Goal: Information Seeking & Learning: Learn about a topic

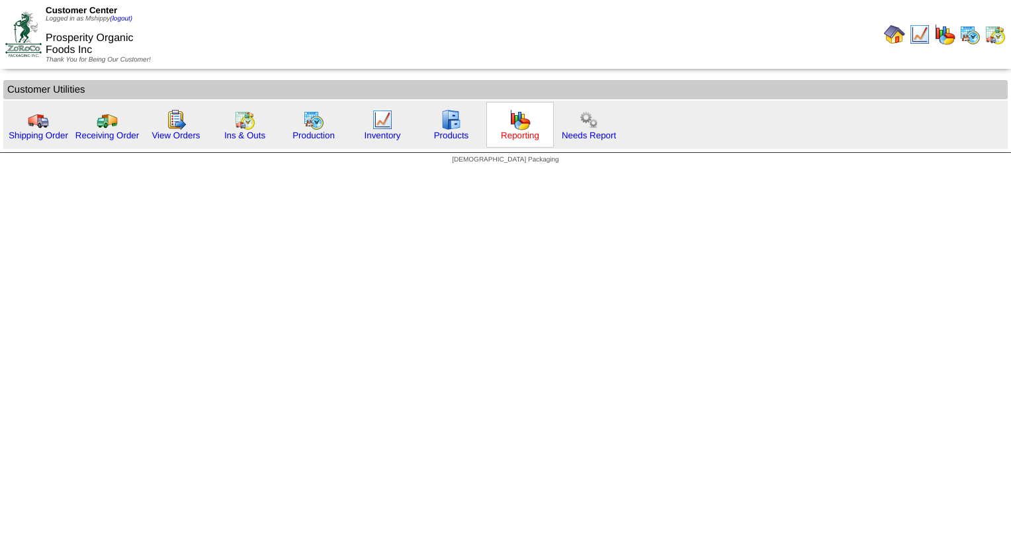
click at [521, 134] on link "Reporting" at bounding box center [520, 135] width 38 height 10
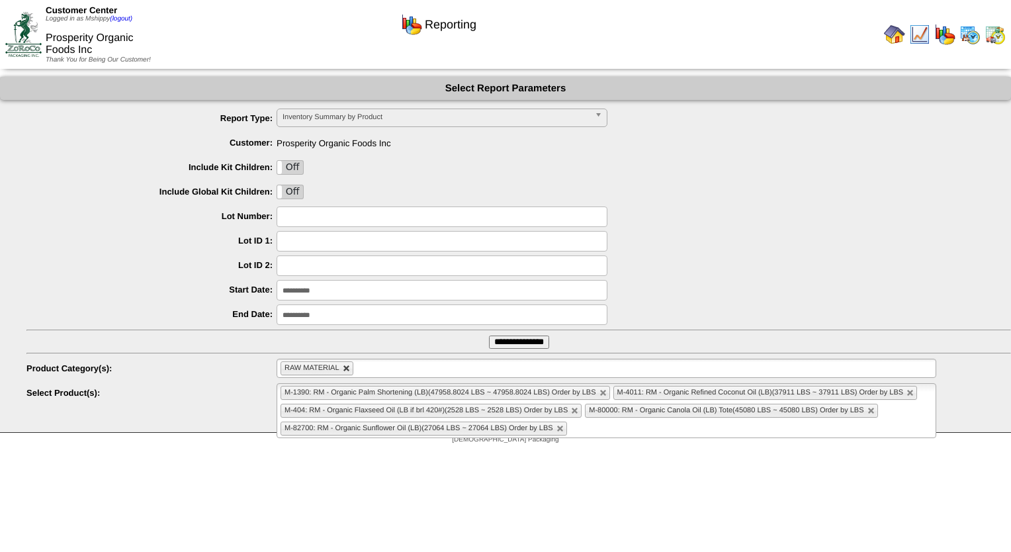
click at [347, 369] on link at bounding box center [347, 369] width 8 height 8
type input "**********"
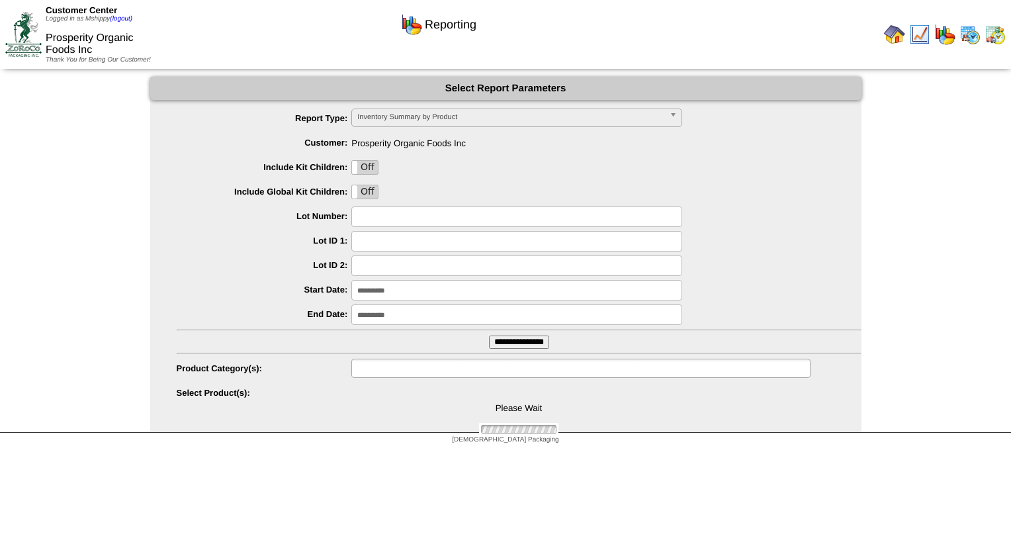
click at [384, 365] on input "text" at bounding box center [397, 368] width 85 height 17
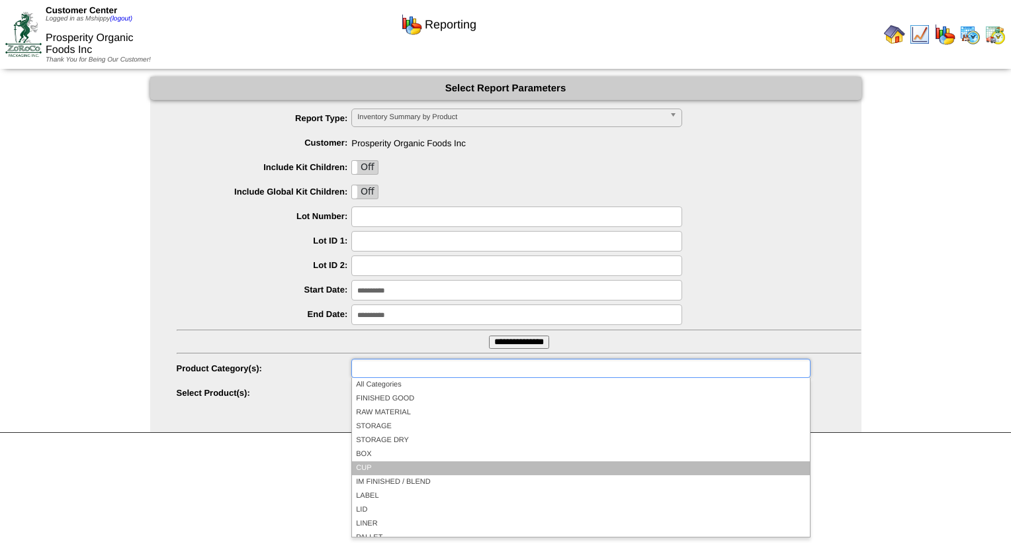
click at [395, 467] on li "CUP" at bounding box center [580, 468] width 457 height 14
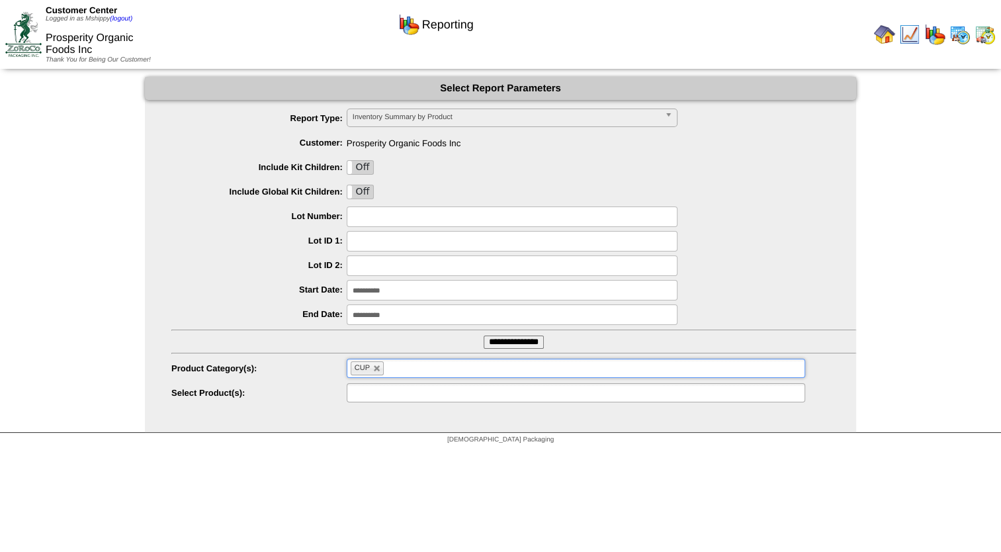
click at [364, 386] on input "text" at bounding box center [393, 392] width 85 height 17
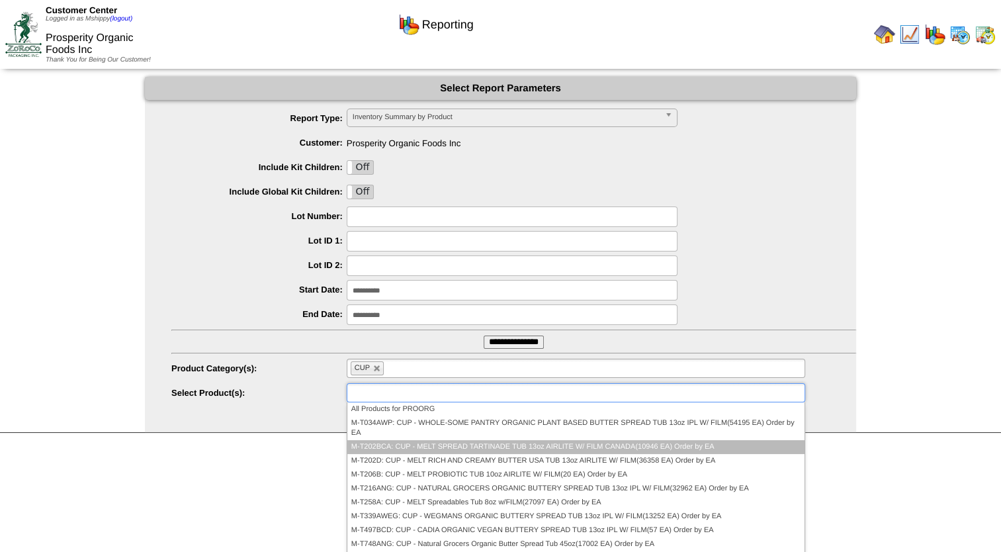
click at [425, 444] on li "M-T202BCA: CUP - MELT SPREAD TARTINADE TUB 13oz AIRLITE W/ FILM CANADA(10946 EA…" at bounding box center [575, 447] width 457 height 14
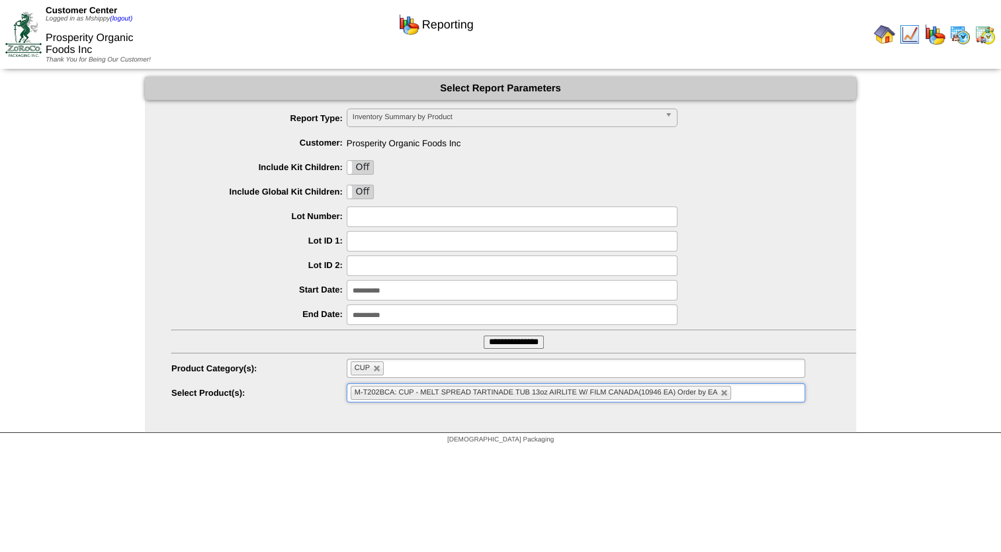
click at [767, 395] on ul "M-T202BCA: CUP - MELT SPREAD TARTINADE TUB 13oz AIRLITE W/ FILM CANADA(10946 EA…" at bounding box center [576, 392] width 458 height 19
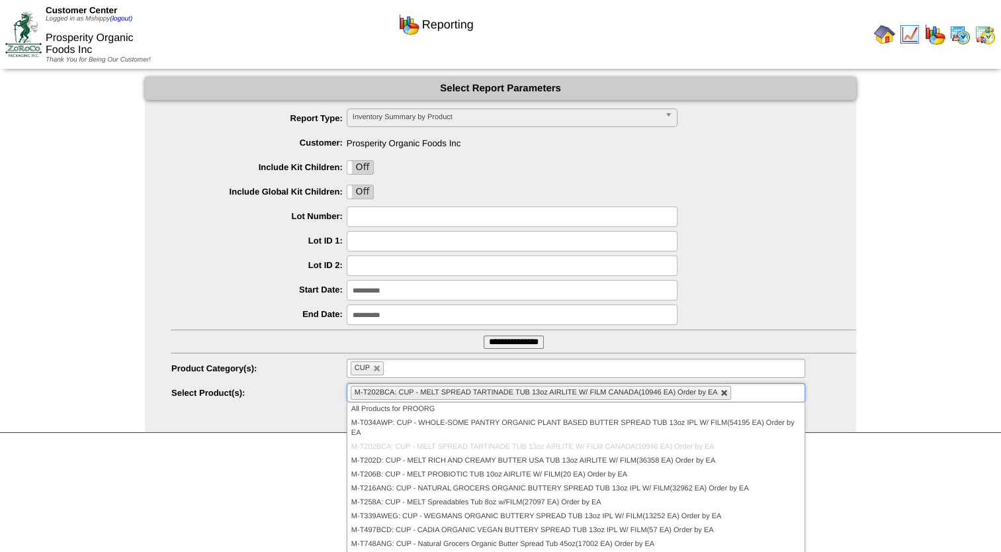
click at [720, 390] on link at bounding box center [724, 393] width 8 height 8
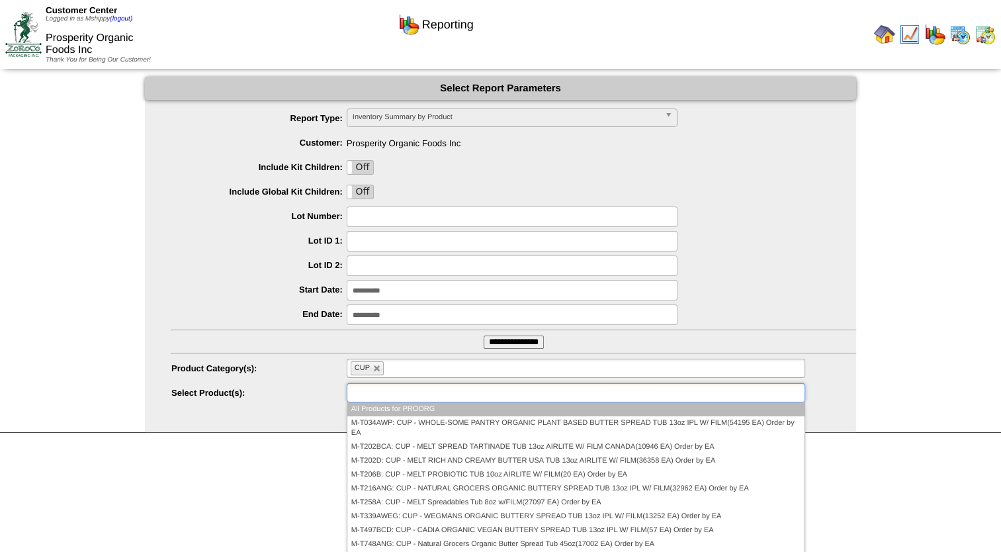
click at [508, 343] on input "**********" at bounding box center [514, 341] width 60 height 13
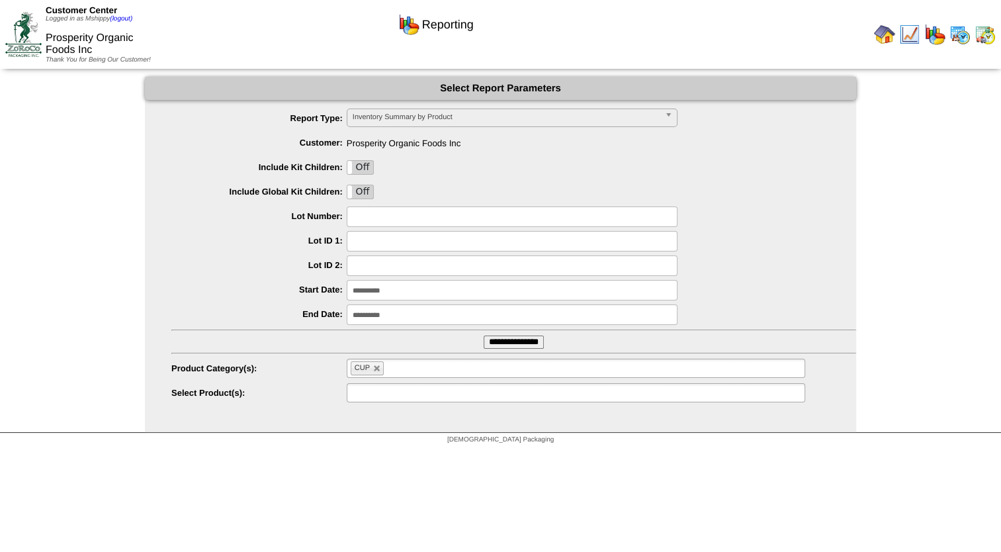
type input "**********"
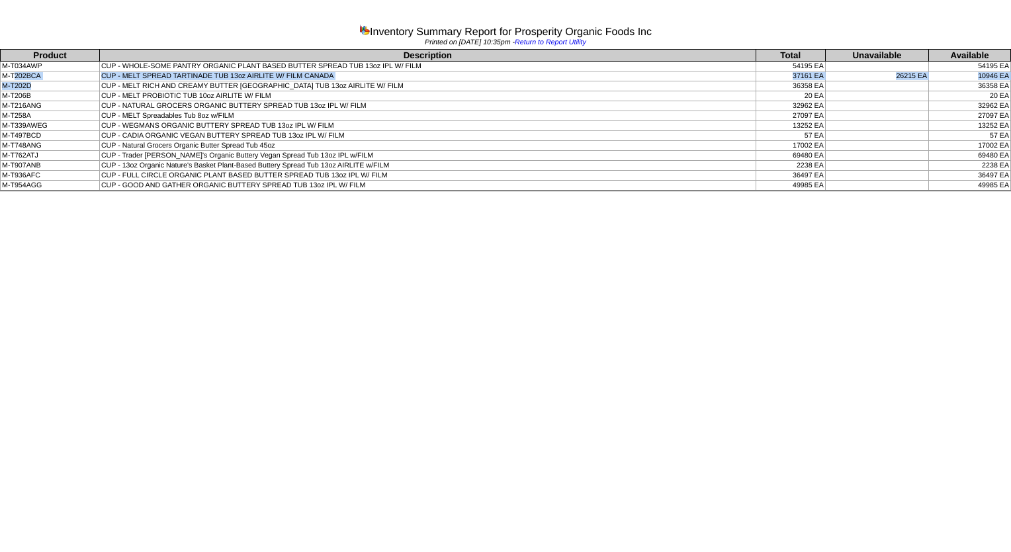
drag, startPoint x: 16, startPoint y: 75, endPoint x: 97, endPoint y: 82, distance: 81.6
click at [97, 82] on tbody "Product Description Total Unavailable Available M-T034AWP CUP - WHOLE-SOME PANT…" at bounding box center [506, 120] width 1010 height 141
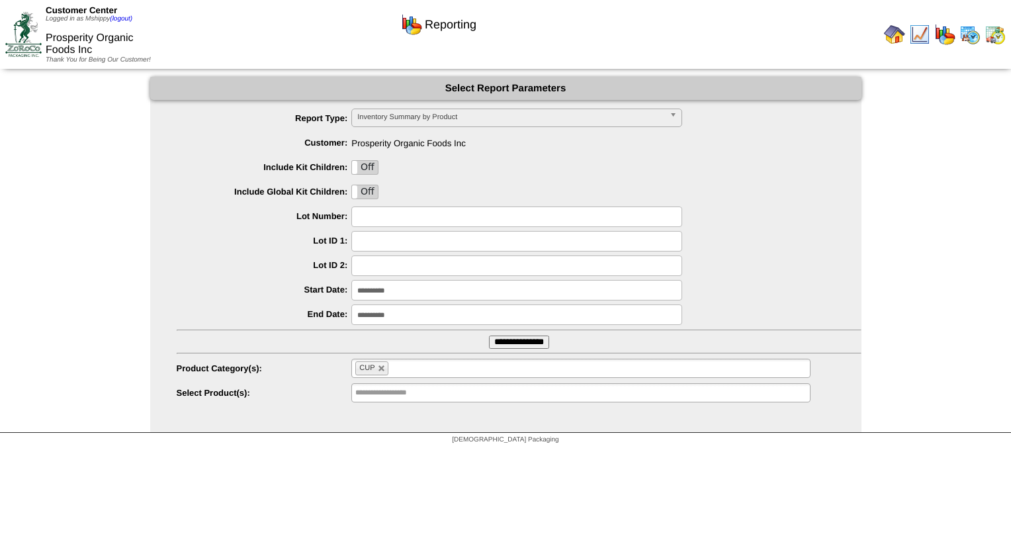
click at [394, 368] on input "text" at bounding box center [400, 368] width 17 height 17
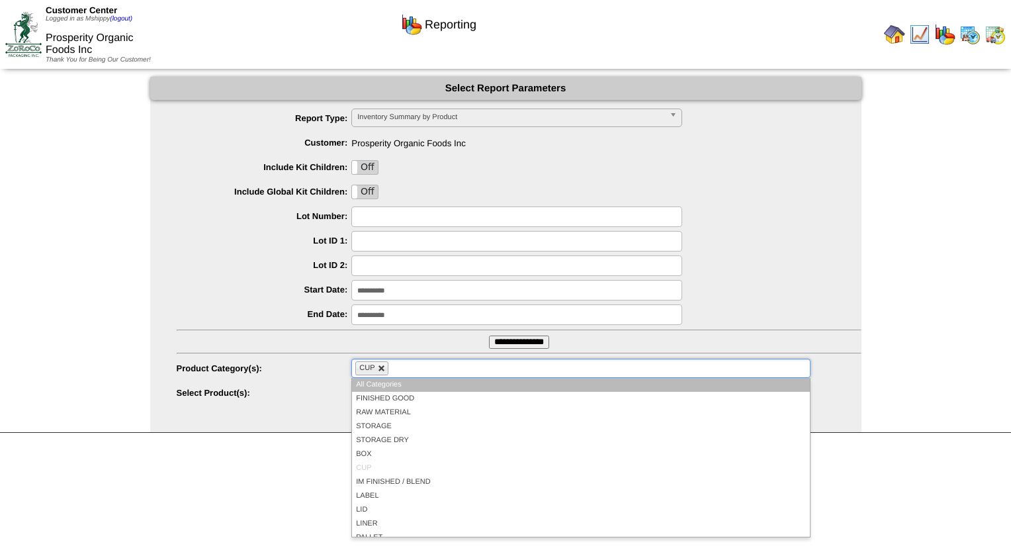
click at [384, 367] on link at bounding box center [382, 369] width 8 height 8
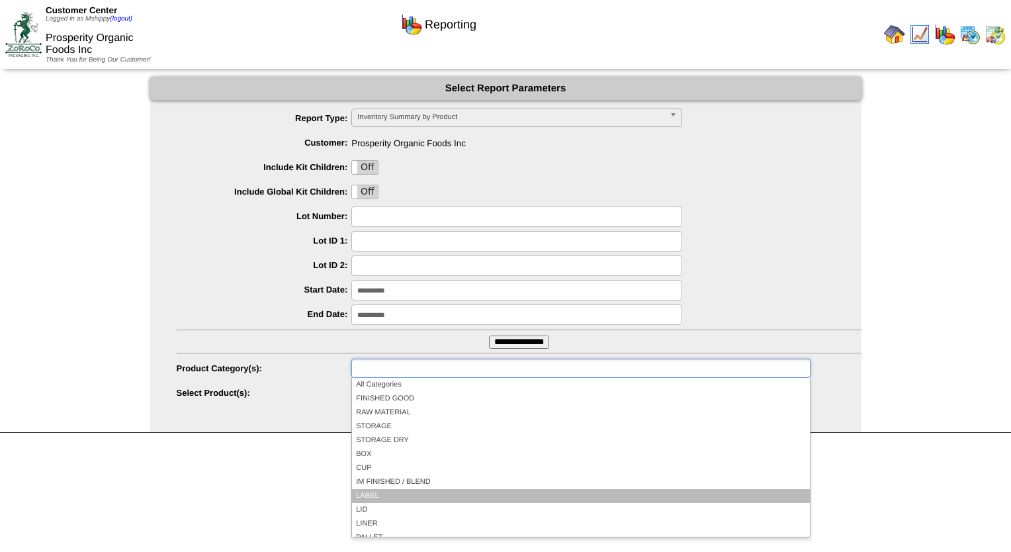
scroll to position [66, 0]
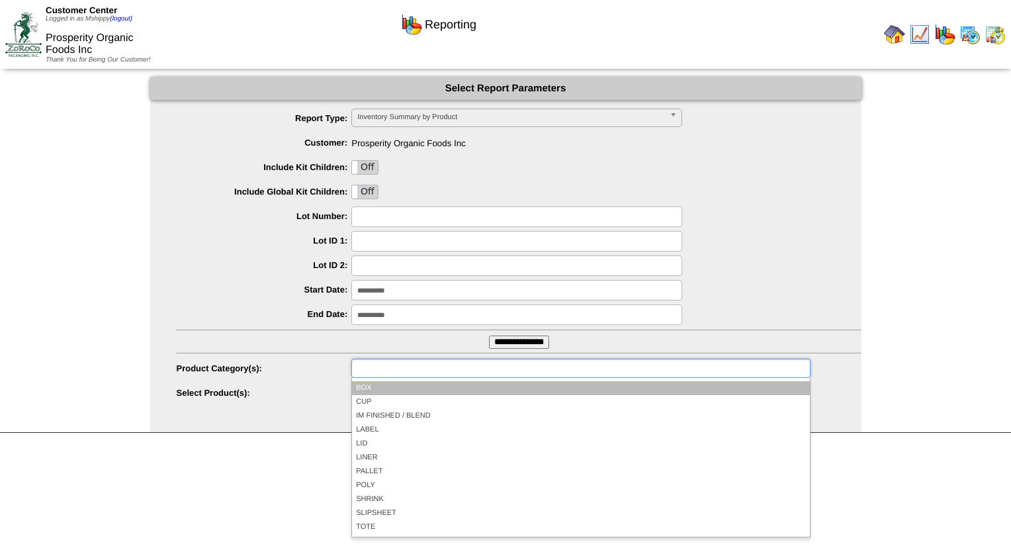
click at [383, 390] on li "BOX" at bounding box center [580, 388] width 457 height 14
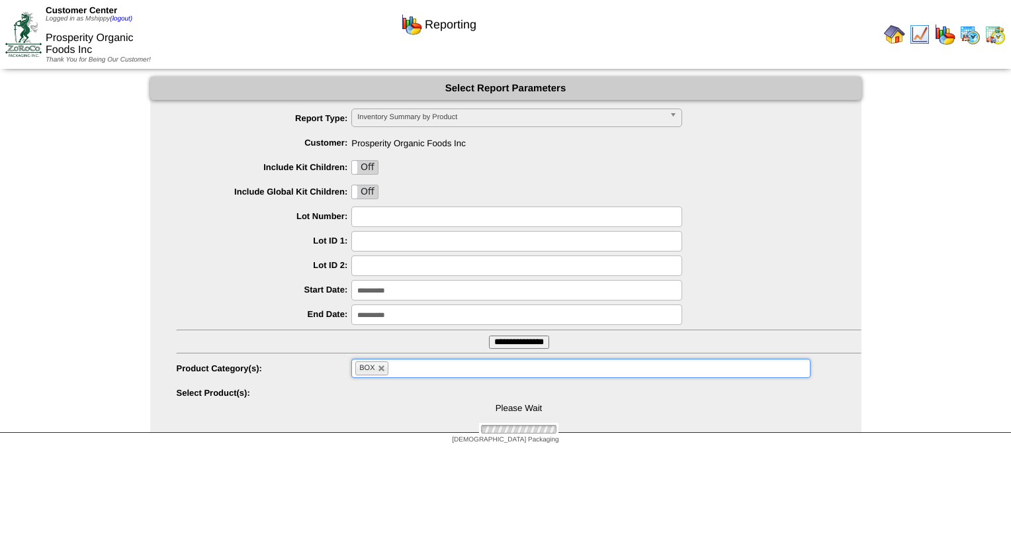
click at [418, 399] on div "Please Wait" at bounding box center [519, 409] width 685 height 52
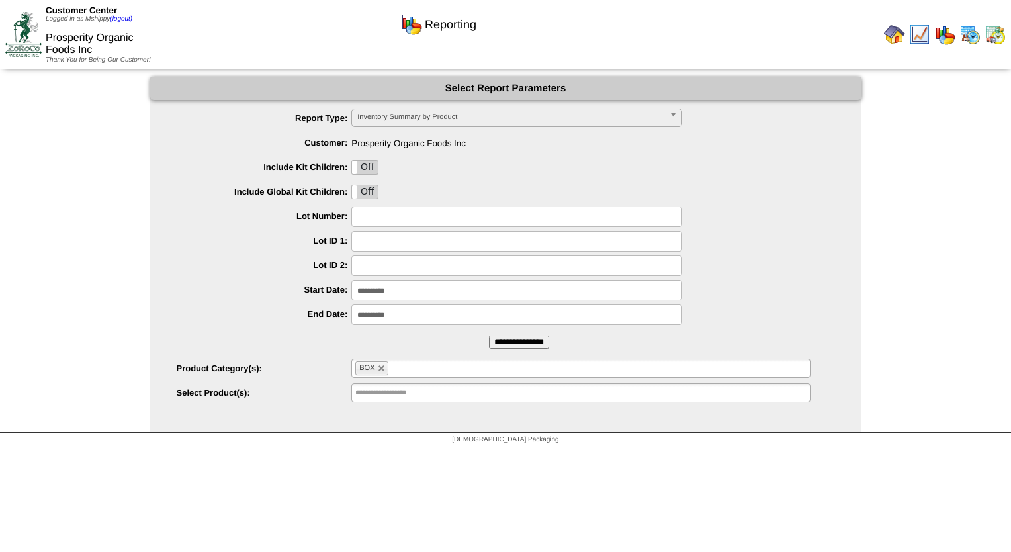
click at [495, 337] on input "**********" at bounding box center [519, 341] width 60 height 13
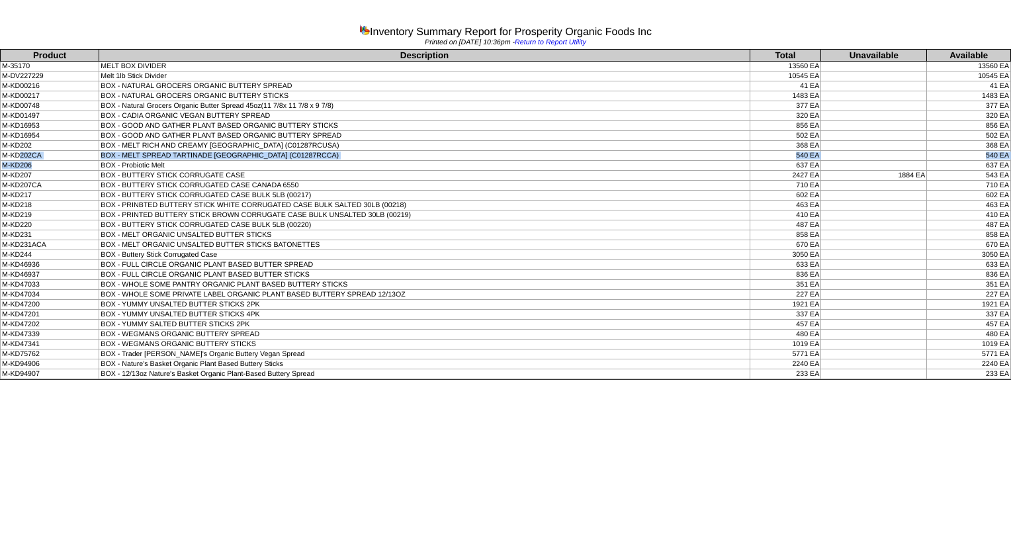
drag, startPoint x: 19, startPoint y: 152, endPoint x: 83, endPoint y: 163, distance: 65.7
click at [83, 163] on tbody "Product Description Total Unavailable Available M-35170 MELT BOX DIVIDER 13560 …" at bounding box center [506, 214] width 1010 height 329
click at [451, 301] on td "BOX - YUMMY UNSALTED BUTTER STICKS 2PK" at bounding box center [424, 305] width 650 height 10
